Goal: Task Accomplishment & Management: Use online tool/utility

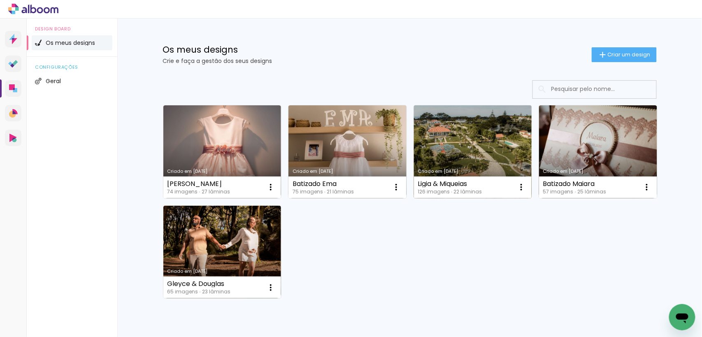
click at [458, 150] on link "Criado em [DATE]" at bounding box center [473, 151] width 118 height 93
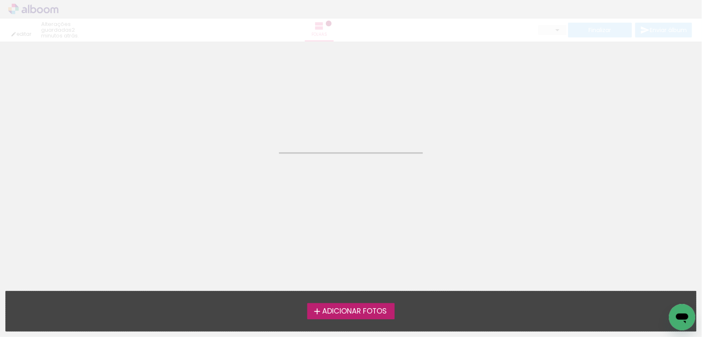
click at [458, 150] on neon-animated-pages "Confirmar Cancelar" at bounding box center [351, 189] width 702 height 295
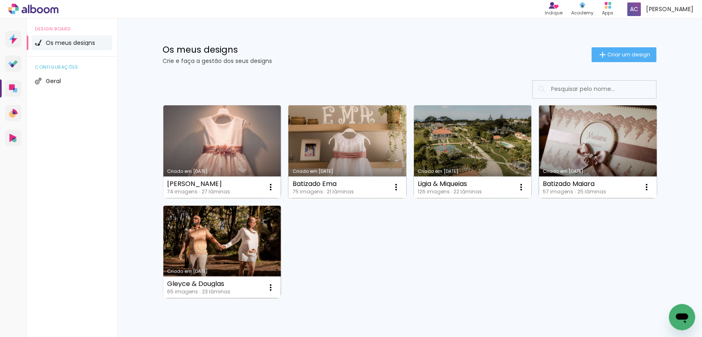
click at [323, 127] on link "Criado em [DATE]" at bounding box center [347, 151] width 118 height 93
click at [0, 0] on neon-animated-pages "Confirmar Cancelar" at bounding box center [0, 0] width 0 height 0
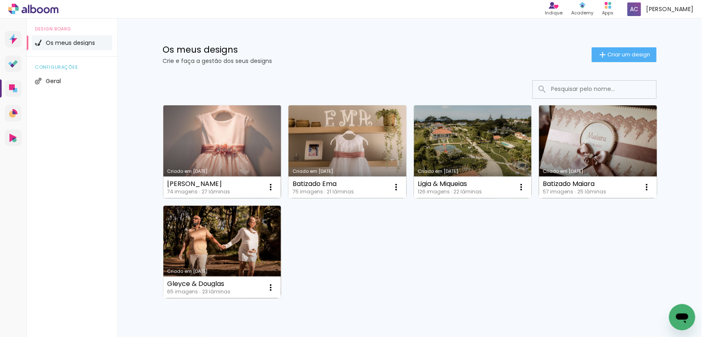
click at [218, 144] on link "Criado em [DATE]" at bounding box center [222, 151] width 118 height 93
click at [0, 0] on neon-animated-pages "Confirmar Cancelar" at bounding box center [0, 0] width 0 height 0
click at [233, 145] on link "Criado em [DATE]" at bounding box center [222, 151] width 118 height 93
click at [0, 0] on neon-animated-pages "Confirmar Cancelar" at bounding box center [0, 0] width 0 height 0
